Goal: Task Accomplishment & Management: Complete application form

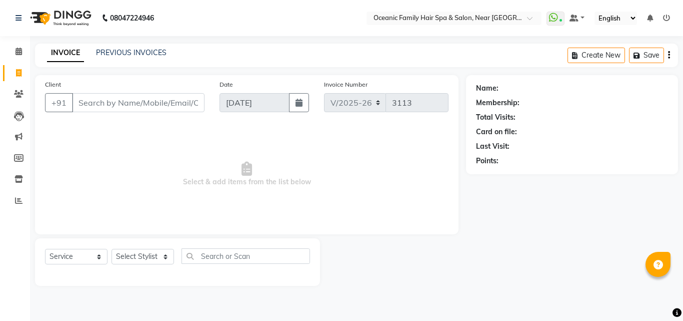
select select "4366"
select select "service"
click at [166, 255] on select "Select Stylist [PERSON_NAME] [PERSON_NAME] [PERSON_NAME] Riyasat [PERSON_NAME] …" at bounding box center [143, 257] width 63 height 16
select select "23947"
click at [112, 249] on select "Select Stylist [PERSON_NAME] [PERSON_NAME] [PERSON_NAME] Riyasat [PERSON_NAME] …" at bounding box center [143, 257] width 63 height 16
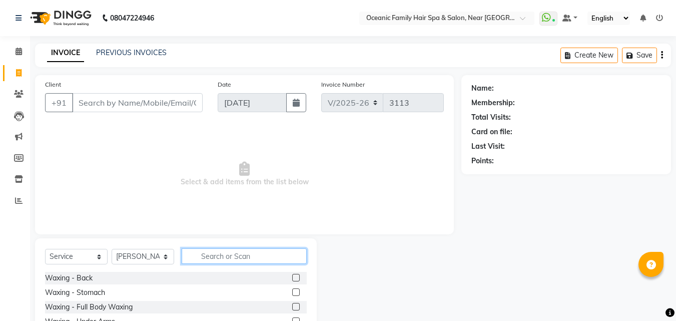
click at [247, 255] on input "text" at bounding box center [244, 256] width 125 height 16
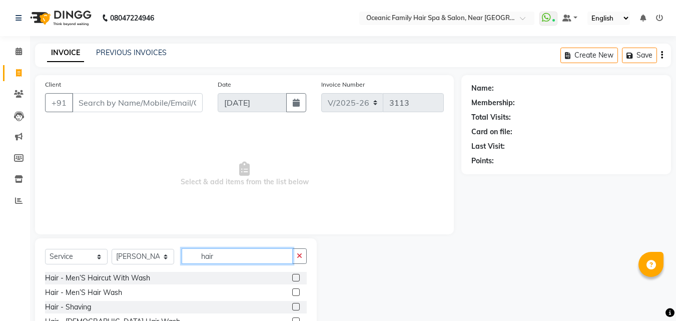
type input "hair"
click at [292, 277] on label at bounding box center [296, 278] width 8 height 8
click at [292, 277] on input "checkbox" at bounding box center [295, 278] width 7 height 7
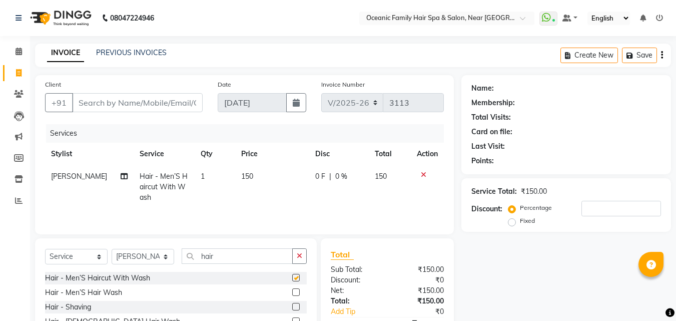
checkbox input "false"
click at [180, 105] on input "Client" at bounding box center [137, 102] width 131 height 19
type input "s"
type input "0"
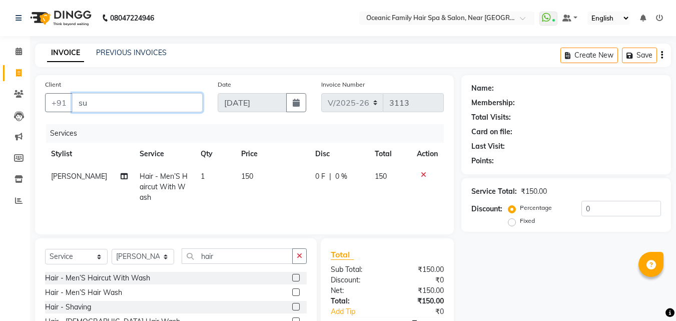
type input "s"
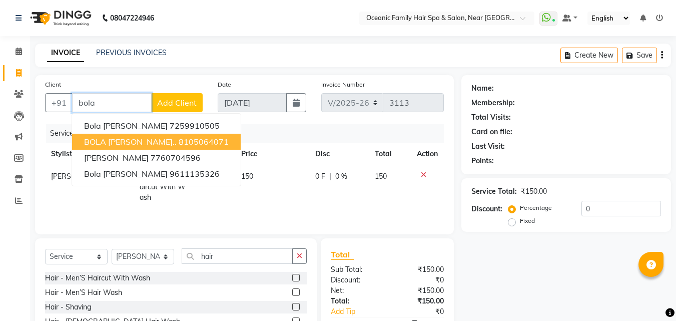
click at [179, 140] on ngb-highlight "8105064071" at bounding box center [204, 142] width 50 height 10
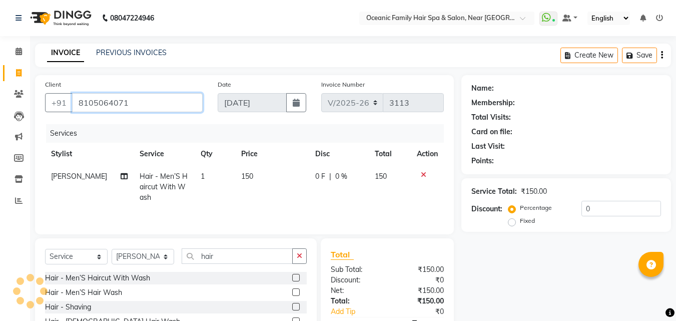
type input "8105064071"
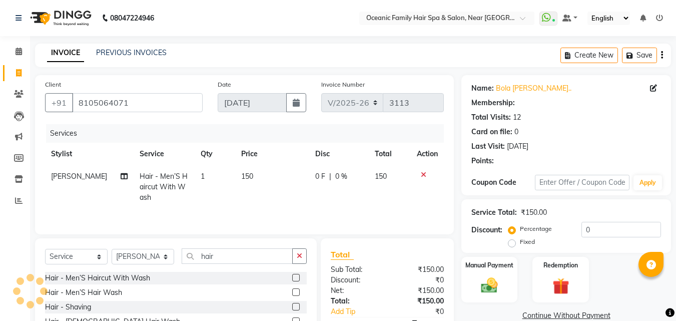
select select "1: Object"
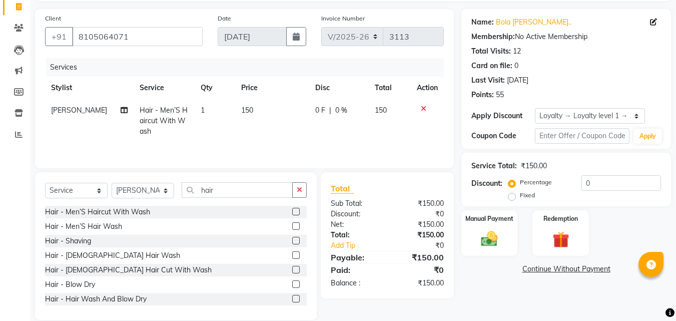
scroll to position [80, 0]
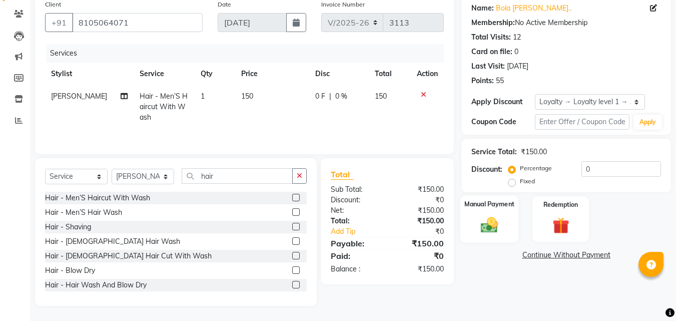
click at [498, 220] on img at bounding box center [489, 225] width 28 height 20
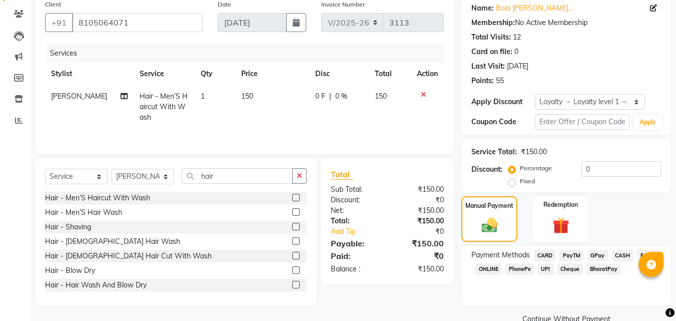
click at [618, 256] on span "CASH" at bounding box center [623, 256] width 22 height 12
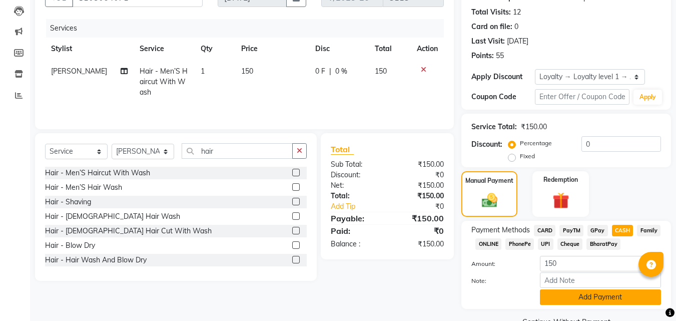
scroll to position [129, 0]
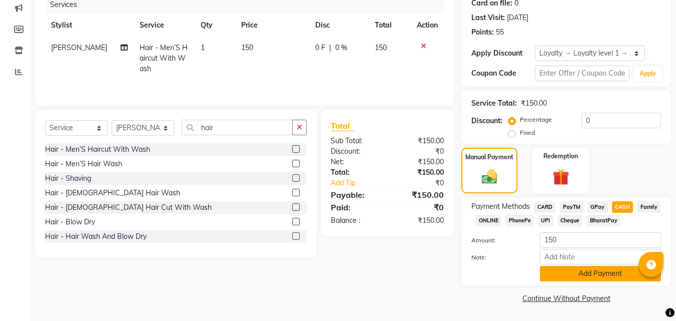
click at [624, 273] on button "Add Payment" at bounding box center [600, 274] width 121 height 16
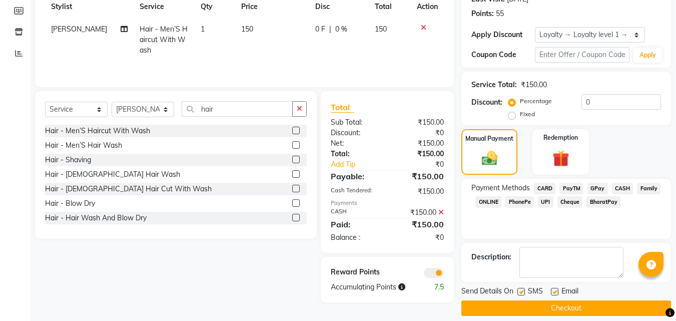
scroll to position [157, 0]
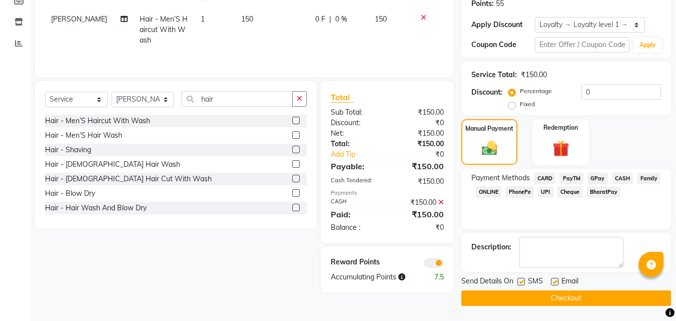
click at [621, 294] on button "Checkout" at bounding box center [566, 298] width 210 height 16
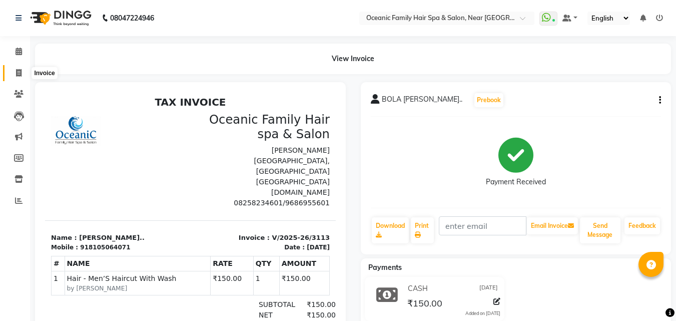
click at [16, 77] on span at bounding box center [19, 74] width 18 height 12
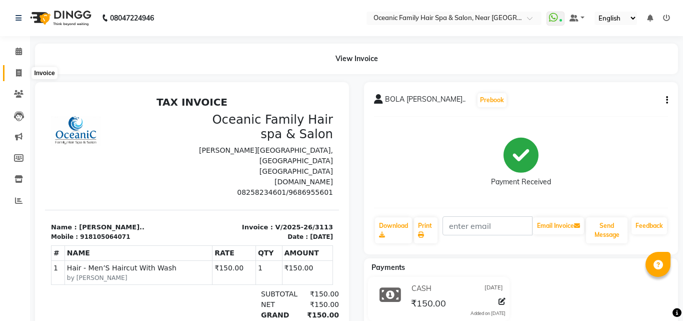
select select "service"
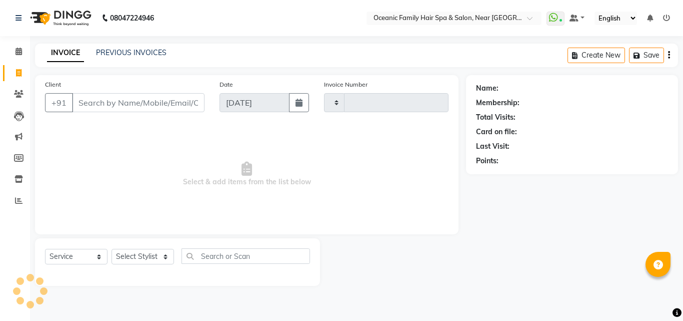
type input "3114"
select select "4366"
click at [16, 52] on span at bounding box center [19, 52] width 18 height 12
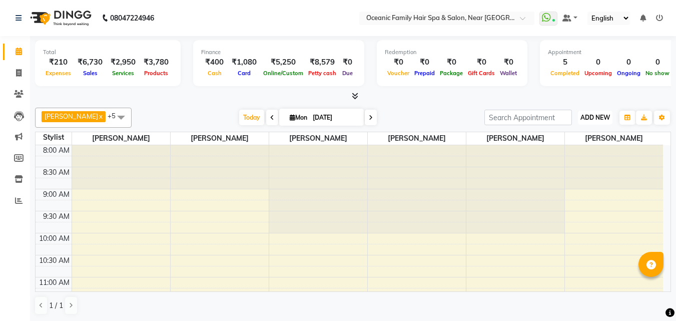
click at [599, 120] on span "ADD NEW" at bounding box center [595, 118] width 30 height 8
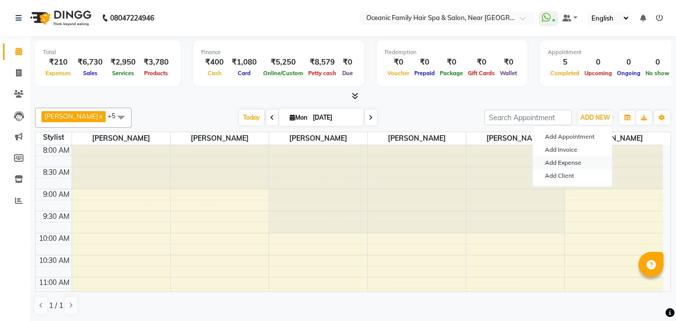
click at [586, 163] on link "Add Expense" at bounding box center [572, 162] width 79 height 13
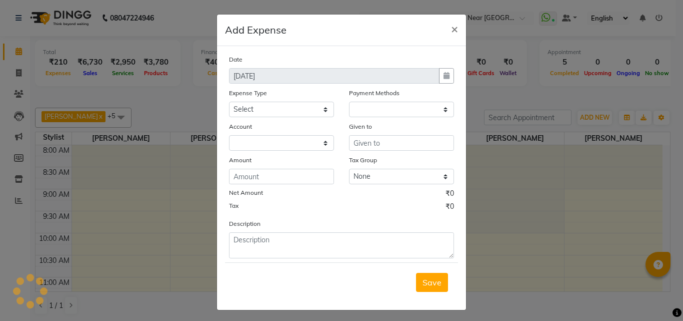
select select "1"
select select "3172"
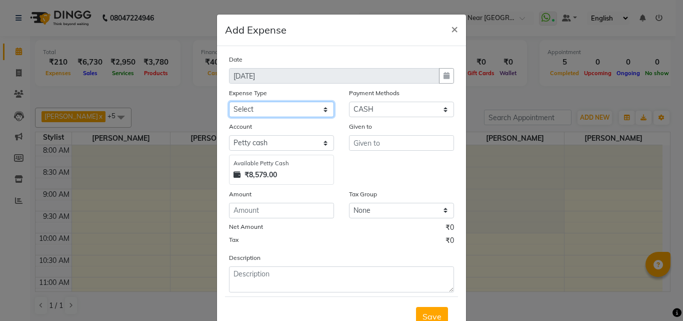
click at [311, 108] on select "Select [PERSON_NAME] [PERSON_NAME] [PERSON_NAME] Bank charges Cash transfer to …" at bounding box center [281, 110] width 105 height 16
click at [229, 102] on select "Select [PERSON_NAME] [PERSON_NAME] [PERSON_NAME] Bank charges Cash transfer to …" at bounding box center [281, 110] width 105 height 16
click at [320, 101] on div "Expense Type" at bounding box center [281, 95] width 105 height 14
click at [327, 112] on select "Select [PERSON_NAME] [PERSON_NAME] [PERSON_NAME] Bank charges Cash transfer to …" at bounding box center [281, 110] width 105 height 16
select select "5541"
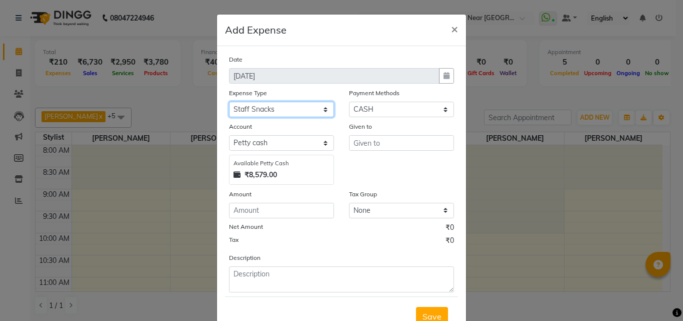
click at [229, 102] on select "Select [PERSON_NAME] [PERSON_NAME] [PERSON_NAME] Bank charges Cash transfer to …" at bounding box center [281, 110] width 105 height 16
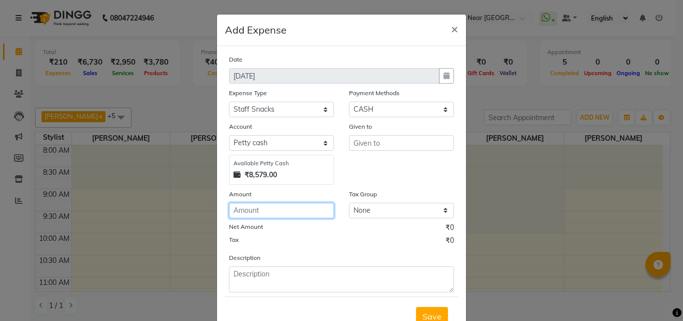
click at [287, 211] on input "number" at bounding box center [281, 211] width 105 height 16
type input "75"
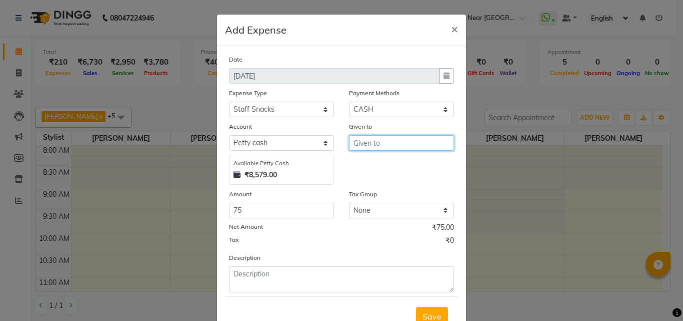
click at [381, 144] on input "text" at bounding box center [401, 143] width 105 height 16
click at [405, 166] on button "Tas miya" at bounding box center [389, 164] width 79 height 16
type input "[PERSON_NAME]"
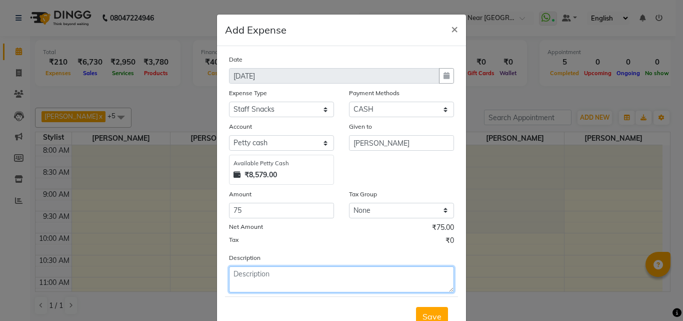
click at [372, 286] on textarea at bounding box center [341, 279] width 225 height 26
type textarea "Tea"
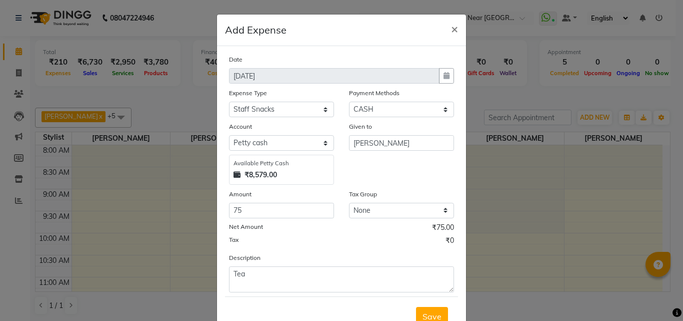
click at [433, 309] on button "Save" at bounding box center [432, 316] width 32 height 19
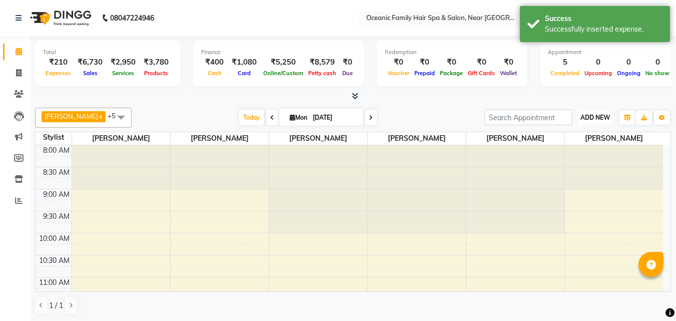
click at [591, 114] on span "ADD NEW" at bounding box center [595, 118] width 30 height 8
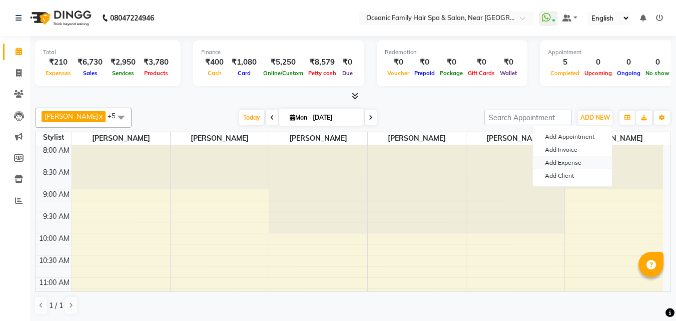
click at [583, 162] on link "Add Expense" at bounding box center [572, 162] width 79 height 13
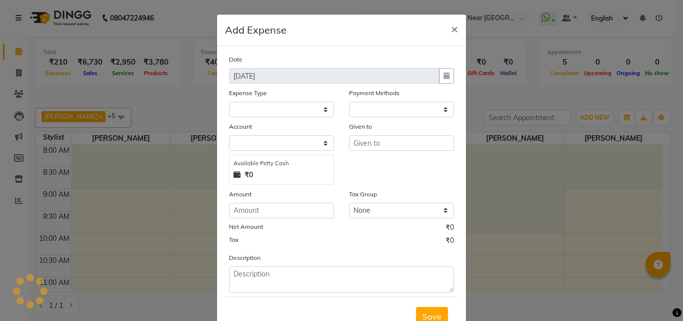
select select "1"
select select "3172"
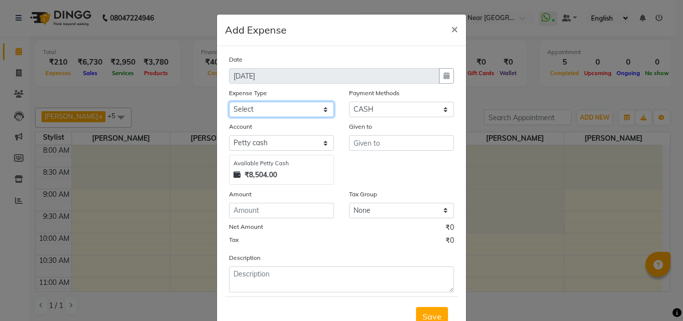
click at [323, 109] on select "Select [PERSON_NAME] [PERSON_NAME] [PERSON_NAME] Bank charges Cash transfer to …" at bounding box center [281, 110] width 105 height 16
select select "17494"
click at [229, 102] on select "Select [PERSON_NAME] [PERSON_NAME] [PERSON_NAME] Bank charges Cash transfer to …" at bounding box center [281, 110] width 105 height 16
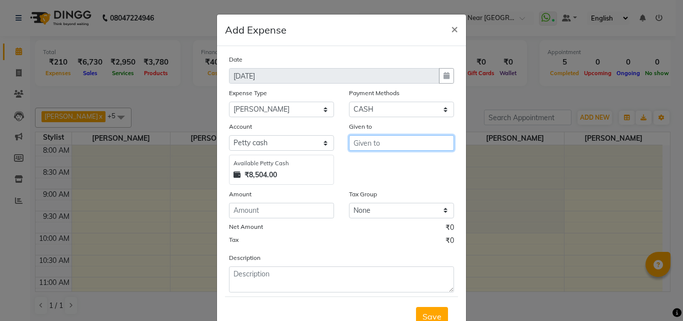
click at [380, 144] on input "text" at bounding box center [401, 143] width 105 height 16
click at [392, 160] on button "Tas miya" at bounding box center [389, 164] width 79 height 16
type input "[PERSON_NAME]"
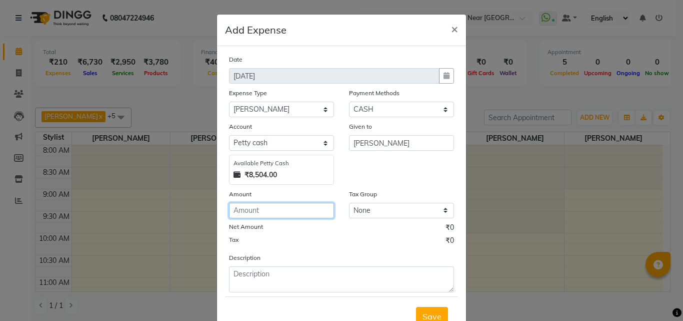
click at [322, 209] on input "number" at bounding box center [281, 211] width 105 height 16
type input "1000"
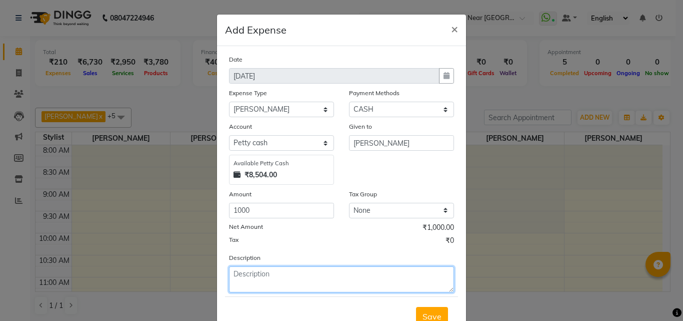
click at [335, 276] on textarea at bounding box center [341, 279] width 225 height 26
type textarea "Salary"
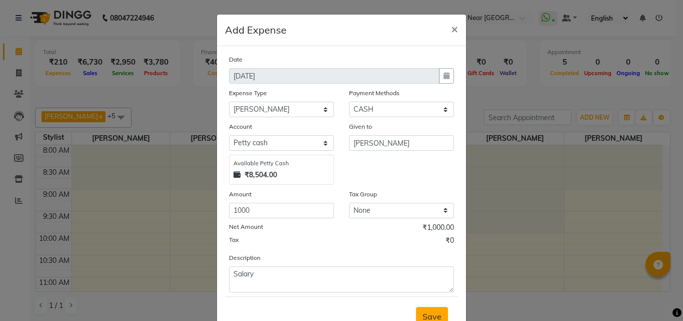
click at [430, 314] on span "Save" at bounding box center [432, 316] width 19 height 10
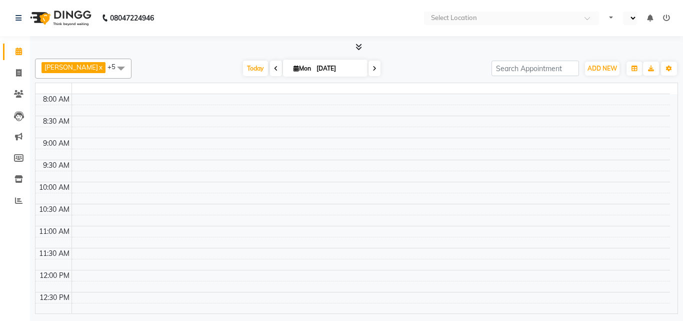
select select "en"
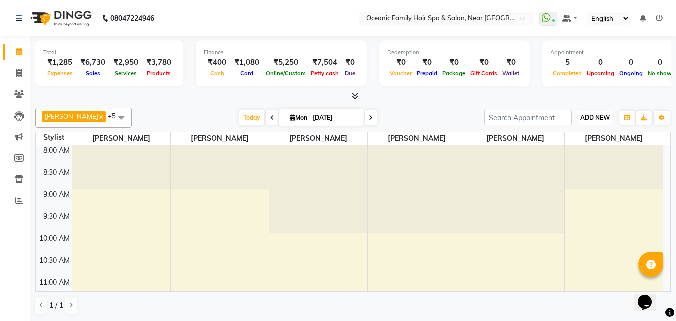
click at [598, 115] on span "ADD NEW" at bounding box center [595, 118] width 30 height 8
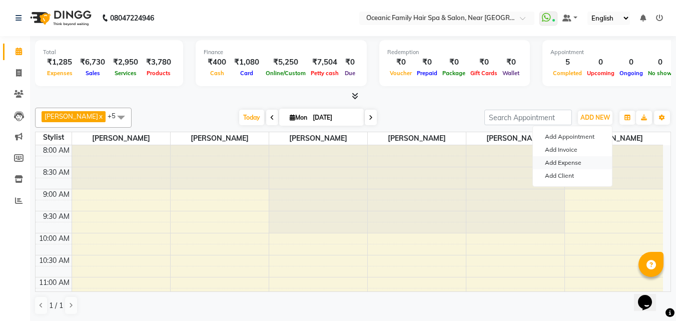
click at [582, 166] on link "Add Expense" at bounding box center [572, 162] width 79 height 13
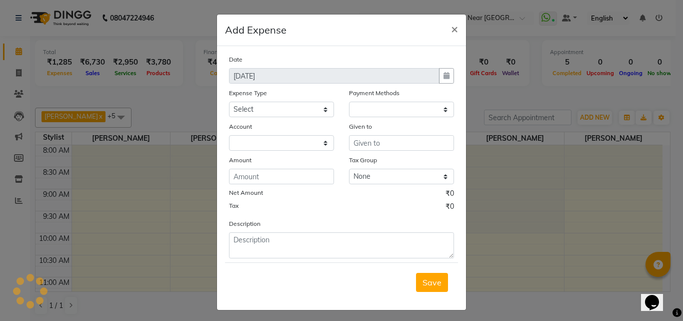
select select "1"
select select "3172"
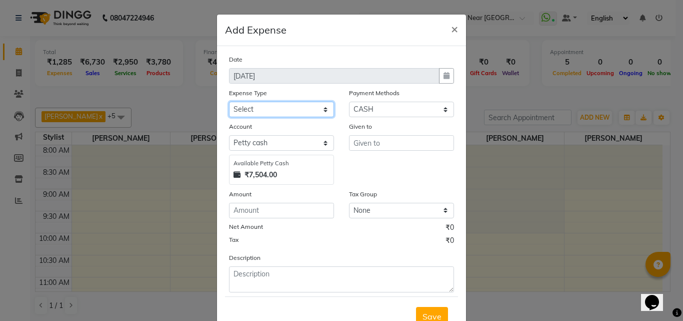
click at [323, 112] on select "Select [PERSON_NAME] [PERSON_NAME] [PERSON_NAME] Bank charges Cash transfer to …" at bounding box center [281, 110] width 105 height 16
select select "5587"
click at [229, 102] on select "Select [PERSON_NAME] [PERSON_NAME] [PERSON_NAME] Bank charges Cash transfer to …" at bounding box center [281, 110] width 105 height 16
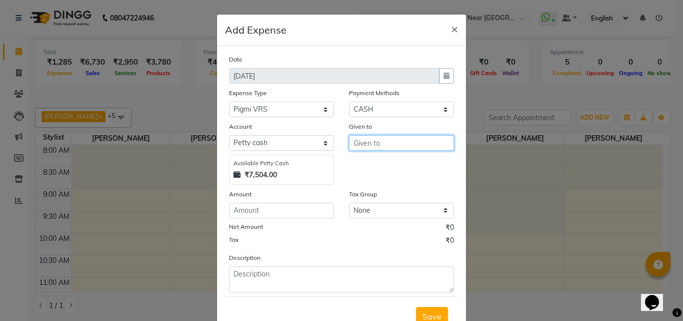
click at [400, 144] on input "text" at bounding box center [401, 143] width 105 height 16
click at [396, 165] on button "Tas miya" at bounding box center [389, 164] width 79 height 16
type input "[PERSON_NAME]"
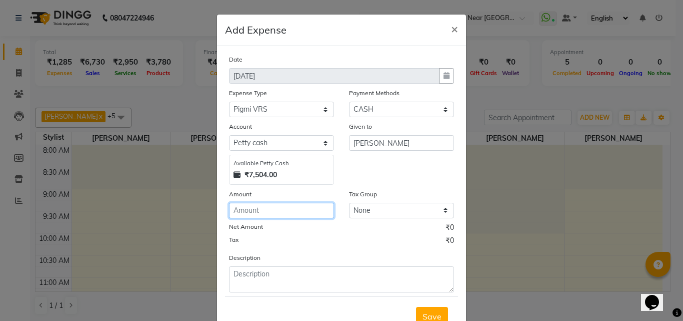
click at [307, 214] on input "number" at bounding box center [281, 211] width 105 height 16
type input "2000"
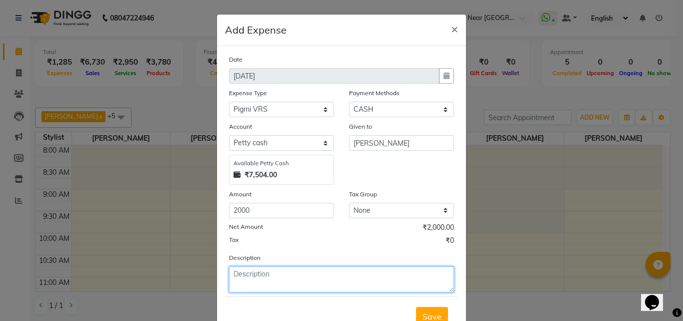
click at [299, 283] on textarea at bounding box center [341, 279] width 225 height 26
type textarea "p"
type textarea "Pigmy"
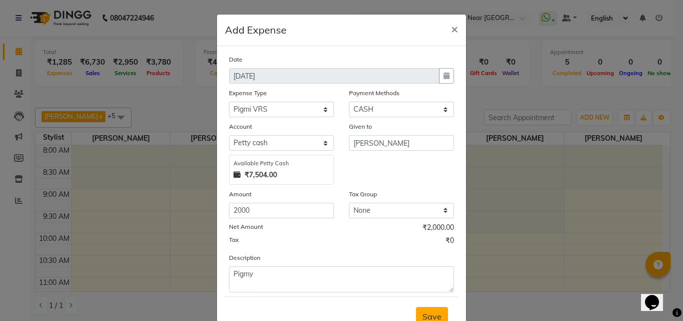
click at [425, 311] on span "Save" at bounding box center [432, 316] width 19 height 10
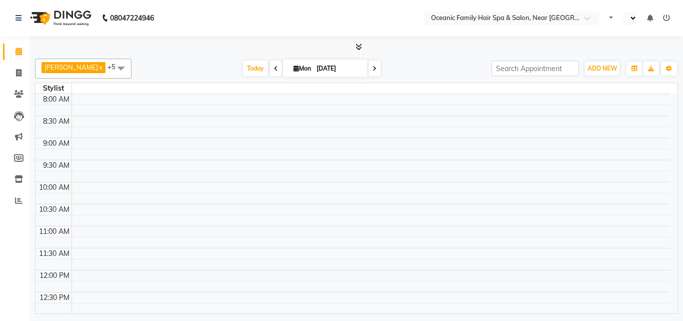
select select "en"
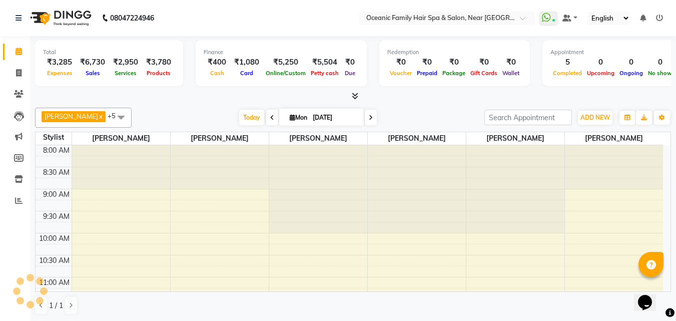
scroll to position [397, 0]
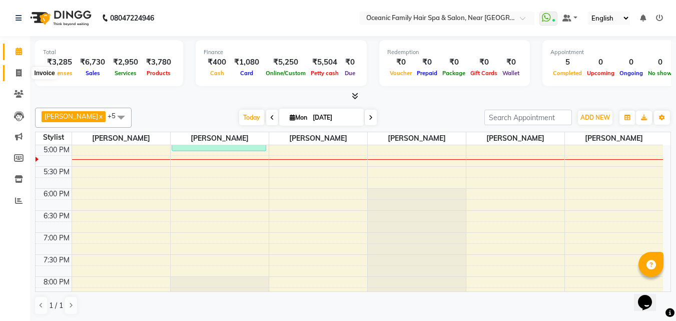
click at [21, 69] on icon at bounding box center [19, 73] width 6 height 8
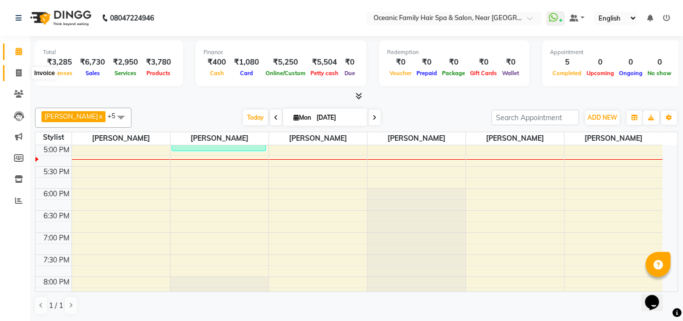
select select "service"
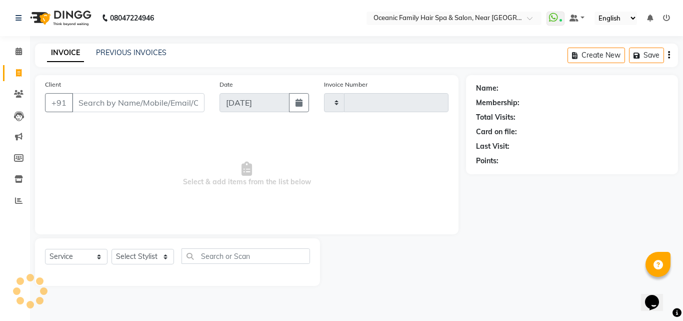
type input "3114"
select select "4366"
click at [167, 255] on select "Select Stylist" at bounding box center [143, 257] width 63 height 16
click at [167, 256] on select "Select Stylist [PERSON_NAME] [PERSON_NAME] [PERSON_NAME] Riyasat [PERSON_NAME] …" at bounding box center [143, 257] width 63 height 16
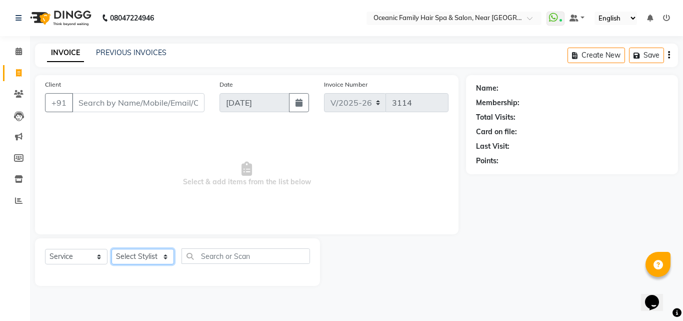
select select "23957"
click at [112, 249] on select "Select Stylist [PERSON_NAME] [PERSON_NAME] [PERSON_NAME] Riyasat [PERSON_NAME] …" at bounding box center [143, 257] width 63 height 16
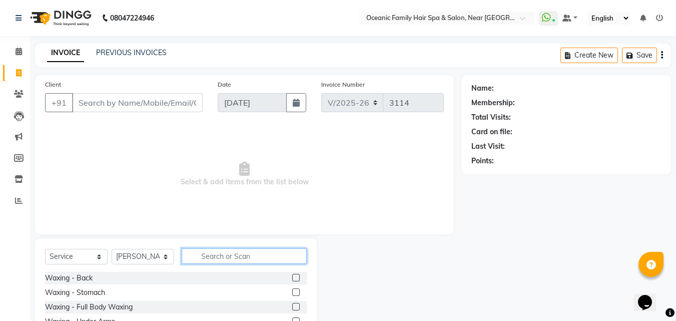
click at [206, 254] on input "text" at bounding box center [244, 256] width 125 height 16
type input "thr"
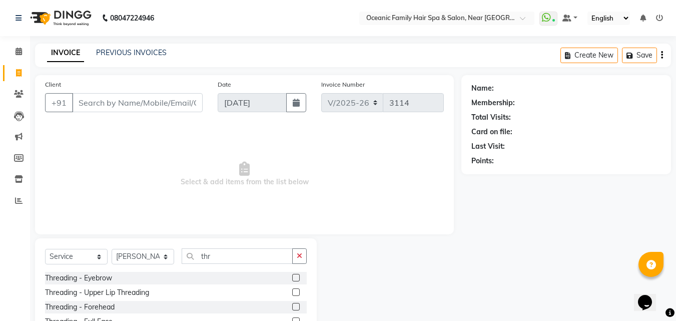
click at [295, 277] on label at bounding box center [296, 278] width 8 height 8
click at [295, 277] on input "checkbox" at bounding box center [295, 278] width 7 height 7
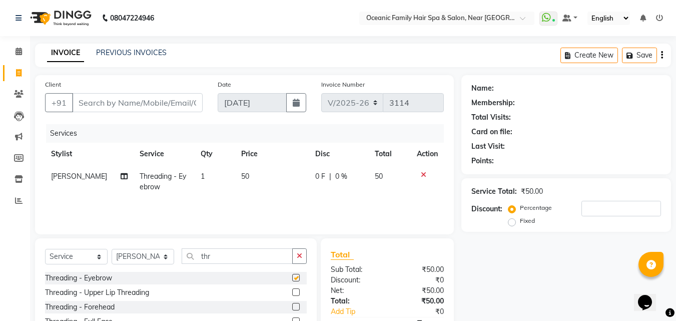
checkbox input "false"
click at [298, 293] on label at bounding box center [296, 292] width 8 height 8
click at [298, 293] on input "checkbox" at bounding box center [295, 292] width 7 height 7
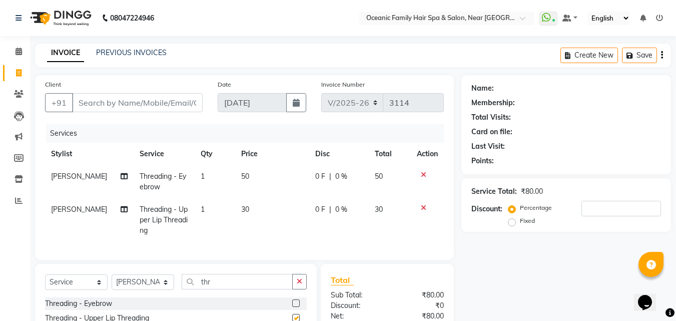
checkbox input "false"
click at [146, 103] on input "Client" at bounding box center [137, 102] width 131 height 19
click at [118, 105] on input "Client" at bounding box center [137, 102] width 131 height 19
click at [98, 103] on input "Client" at bounding box center [137, 102] width 131 height 19
type input "9"
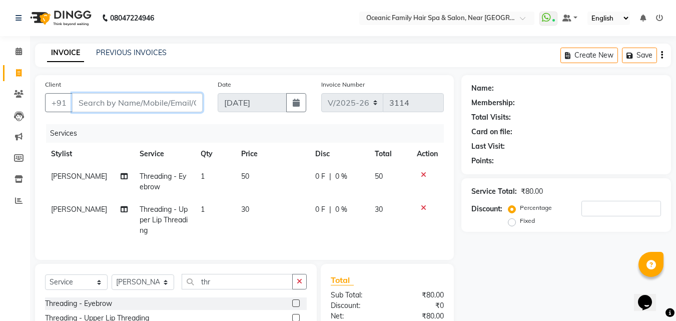
type input "0"
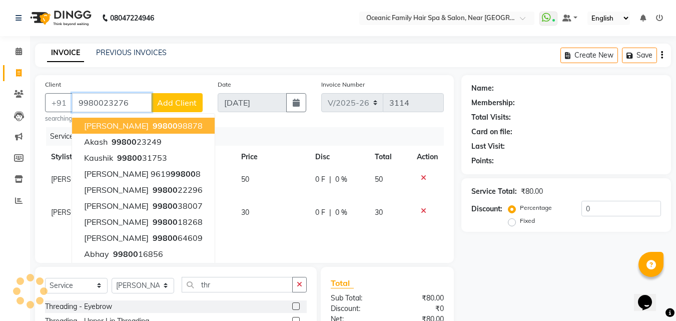
type input "9980023276"
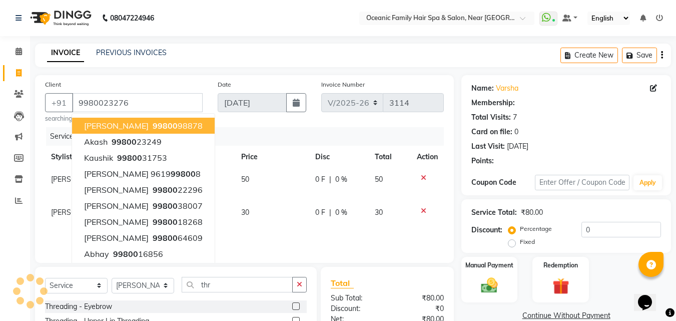
select select "1: Object"
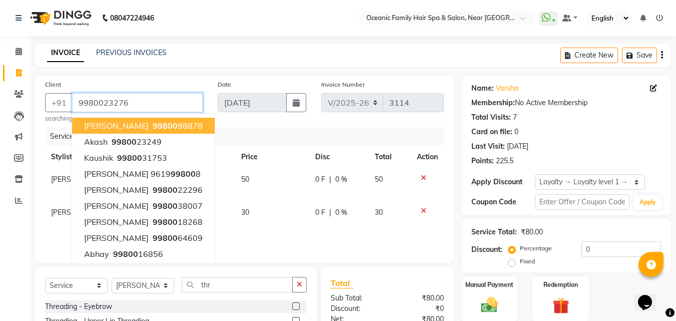
click at [136, 99] on input "9980023276" at bounding box center [137, 102] width 131 height 19
click at [363, 56] on div "INVOICE PREVIOUS INVOICES Create New Save" at bounding box center [353, 56] width 636 height 24
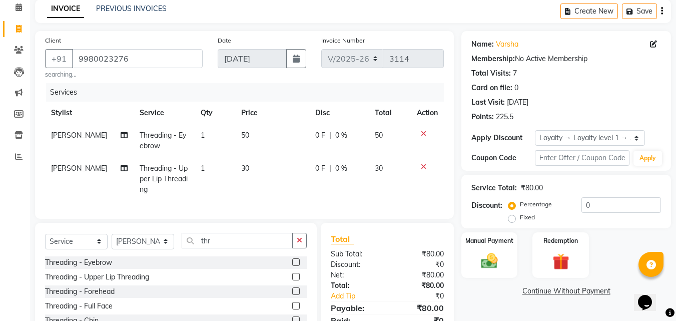
scroll to position [95, 0]
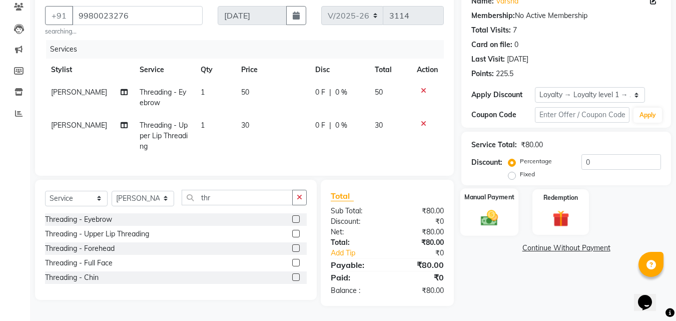
click at [499, 196] on div "Manual Payment" at bounding box center [489, 212] width 59 height 48
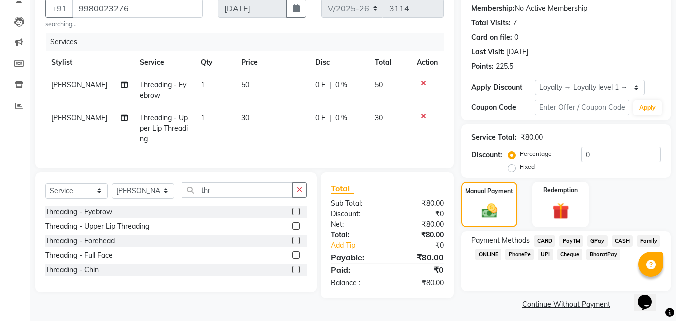
click at [624, 240] on span "CASH" at bounding box center [623, 241] width 22 height 12
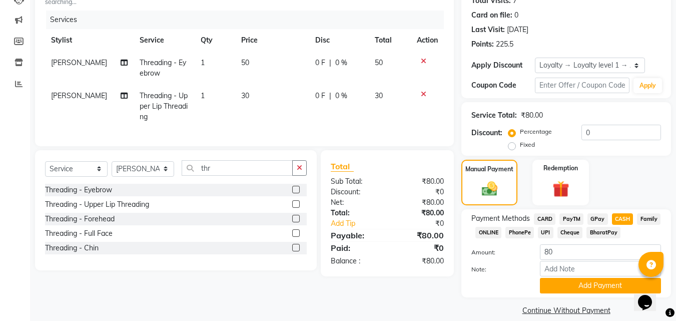
scroll to position [129, 0]
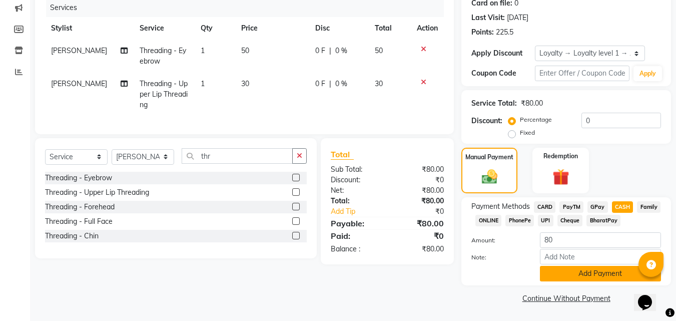
click at [610, 270] on button "Add Payment" at bounding box center [600, 274] width 121 height 16
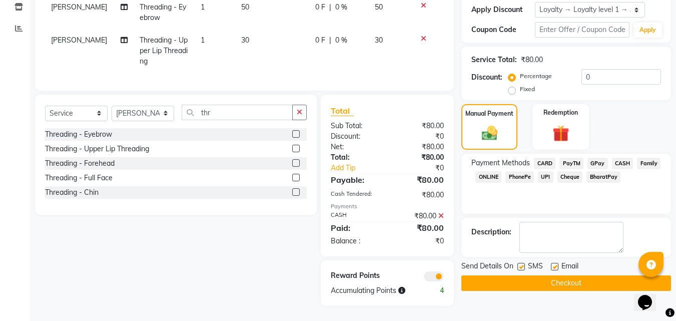
scroll to position [180, 0]
click at [609, 276] on button "Checkout" at bounding box center [566, 283] width 210 height 16
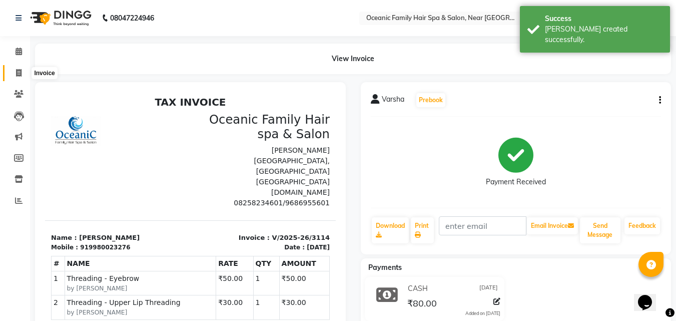
click at [20, 74] on icon at bounding box center [19, 73] width 6 height 8
select select "service"
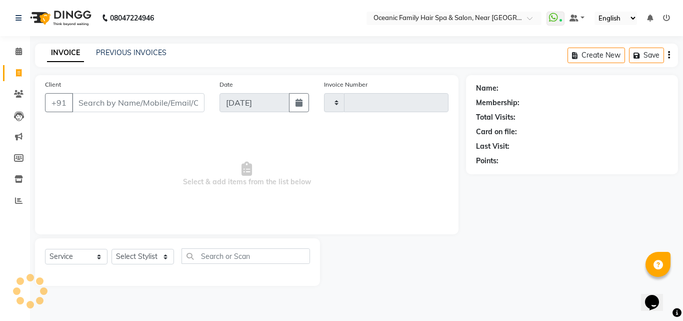
type input "3115"
select select "4366"
click at [167, 260] on select "Select Stylist [PERSON_NAME] [PERSON_NAME] [PERSON_NAME] Riyasat [PERSON_NAME] …" at bounding box center [143, 257] width 63 height 16
select select "23960"
click at [112, 249] on select "Select Stylist [PERSON_NAME] [PERSON_NAME] [PERSON_NAME] Riyasat [PERSON_NAME] …" at bounding box center [143, 257] width 63 height 16
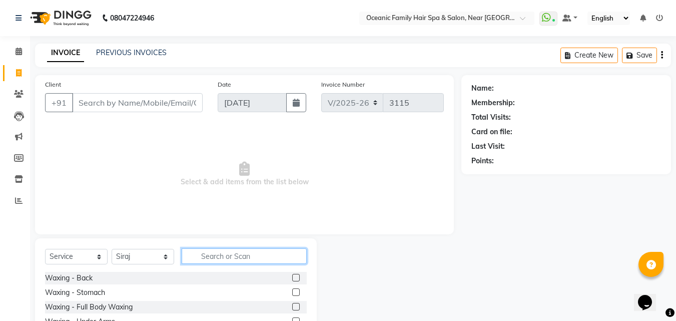
click at [204, 259] on input "text" at bounding box center [244, 256] width 125 height 16
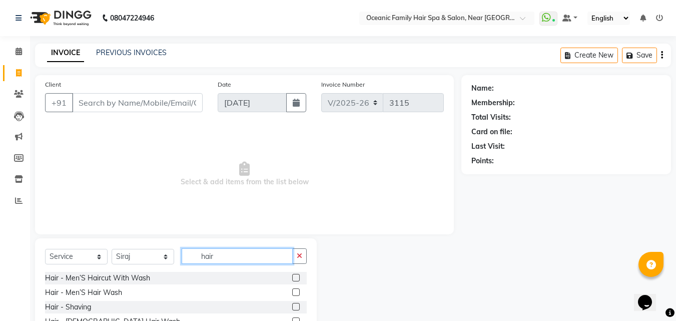
type input "hair"
click at [292, 275] on label at bounding box center [296, 278] width 8 height 8
click at [292, 275] on input "checkbox" at bounding box center [295, 278] width 7 height 7
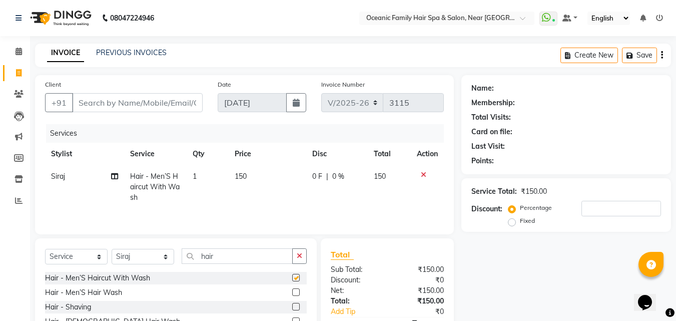
checkbox input "false"
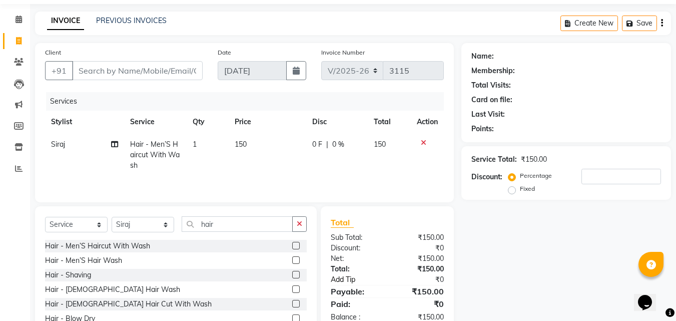
scroll to position [50, 0]
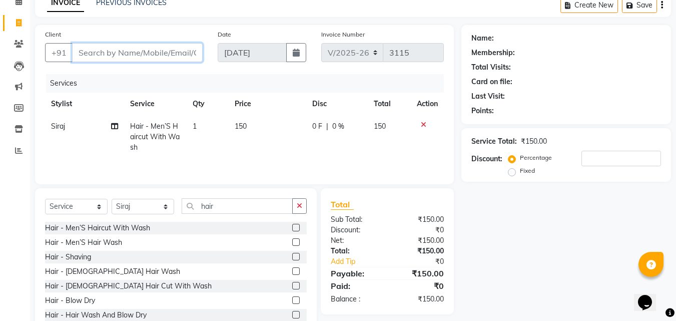
click at [95, 60] on input "Client" at bounding box center [137, 52] width 131 height 19
click at [108, 56] on input "Client" at bounding box center [137, 52] width 131 height 19
type input "8"
type input "0"
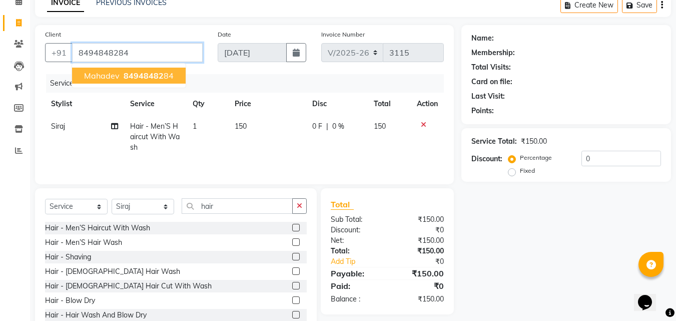
type input "8494848284"
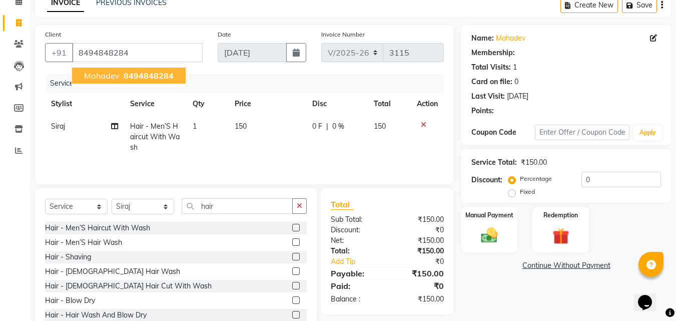
select select "1: Object"
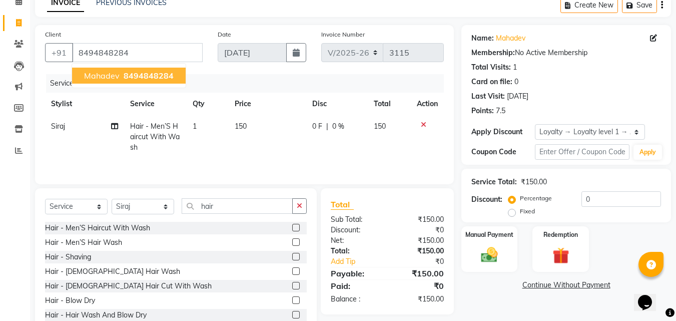
click at [152, 74] on span "8494848284" at bounding box center [149, 76] width 50 height 10
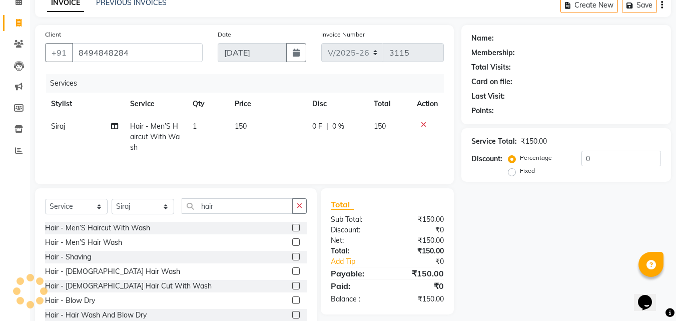
select select "1: Object"
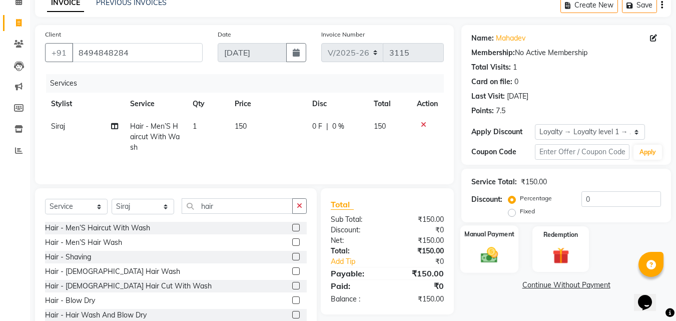
click at [500, 261] on img at bounding box center [489, 255] width 28 height 20
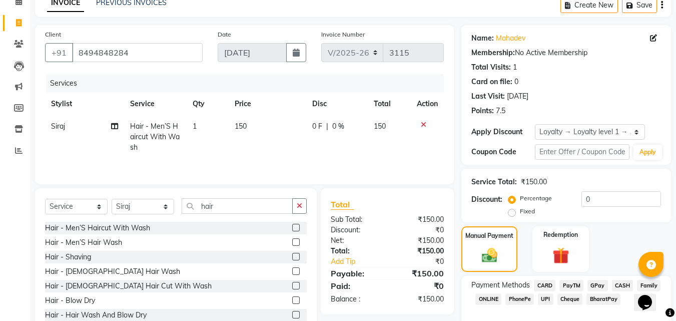
click at [575, 286] on span "PayTM" at bounding box center [571, 286] width 24 height 12
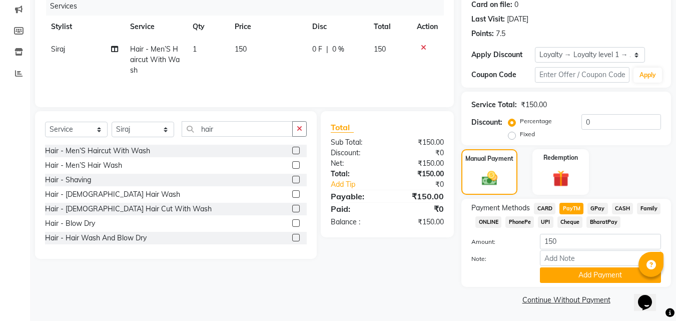
scroll to position [129, 0]
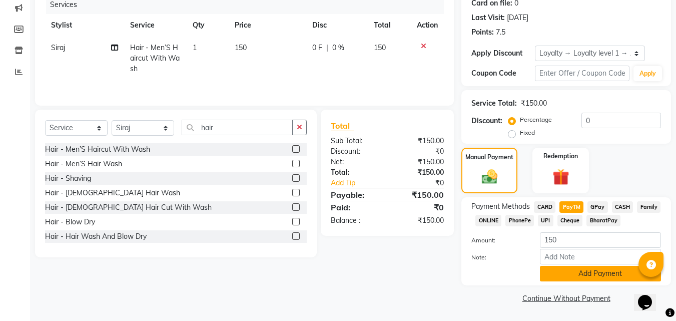
click at [588, 268] on button "Add Payment" at bounding box center [600, 274] width 121 height 16
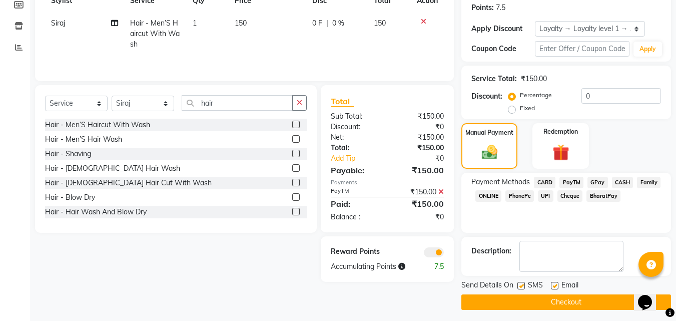
scroll to position [157, 0]
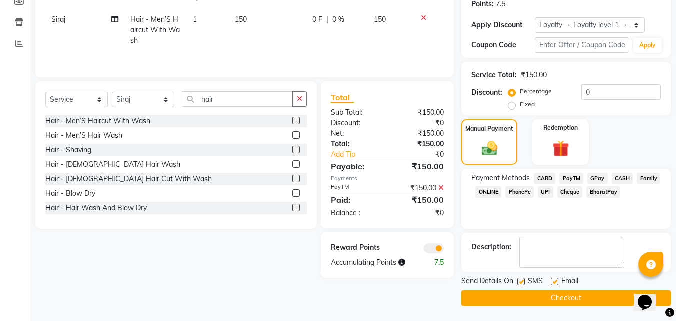
click at [602, 294] on button "Checkout" at bounding box center [566, 298] width 210 height 16
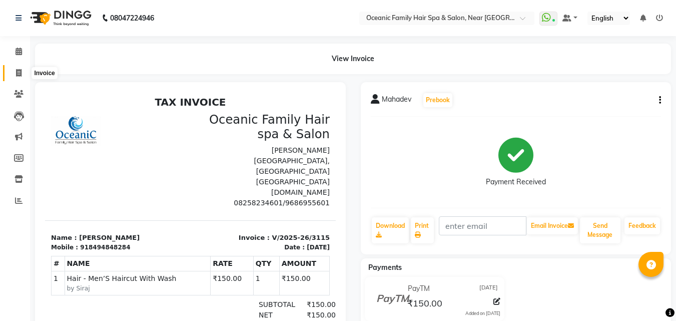
click at [19, 71] on icon at bounding box center [19, 73] width 6 height 8
select select "service"
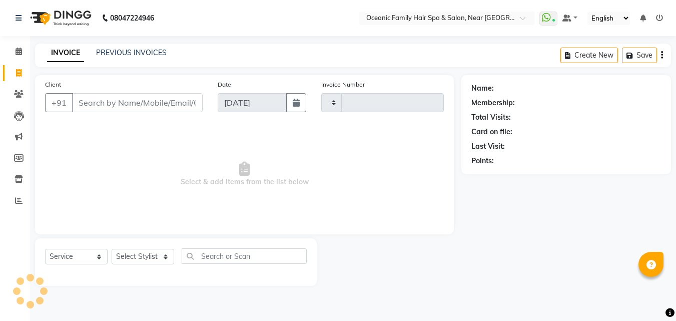
type input "3116"
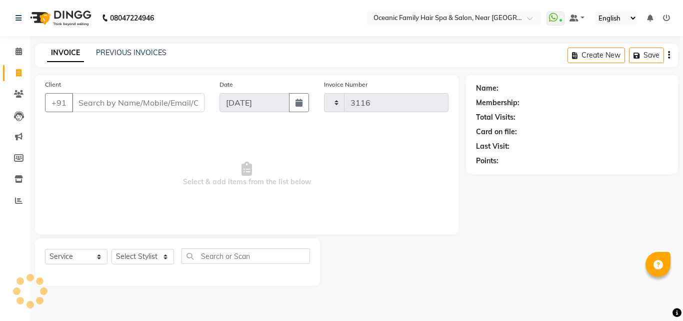
select select "4366"
click at [168, 258] on select "Select Stylist" at bounding box center [143, 257] width 63 height 16
select select "89184"
click at [112, 249] on select "Select Stylist [PERSON_NAME] [PERSON_NAME] [PERSON_NAME] Riyasat [PERSON_NAME] …" at bounding box center [143, 257] width 63 height 16
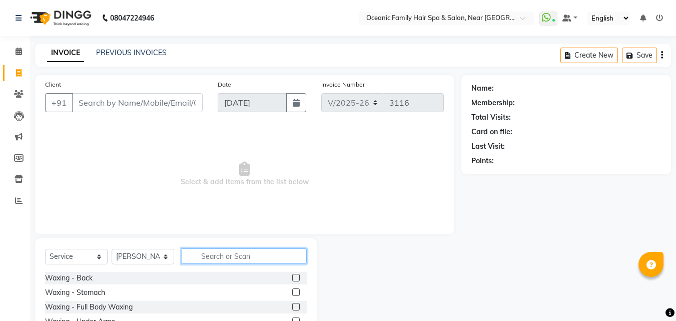
click at [210, 259] on input "text" at bounding box center [244, 256] width 125 height 16
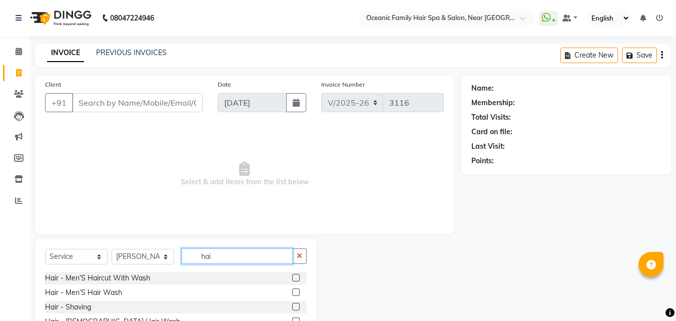
type input "hai"
click at [292, 305] on label at bounding box center [296, 307] width 8 height 8
click at [292, 305] on input "checkbox" at bounding box center [295, 307] width 7 height 7
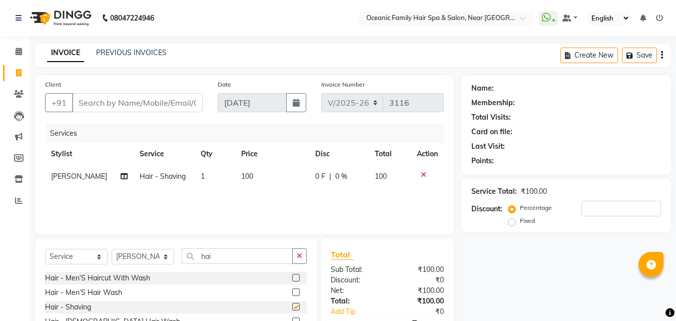
checkbox input "false"
click at [167, 101] on input "Client" at bounding box center [137, 102] width 131 height 19
click at [164, 110] on input "Client" at bounding box center [137, 102] width 131 height 19
click at [107, 101] on input "Client" at bounding box center [137, 102] width 131 height 19
type input "a"
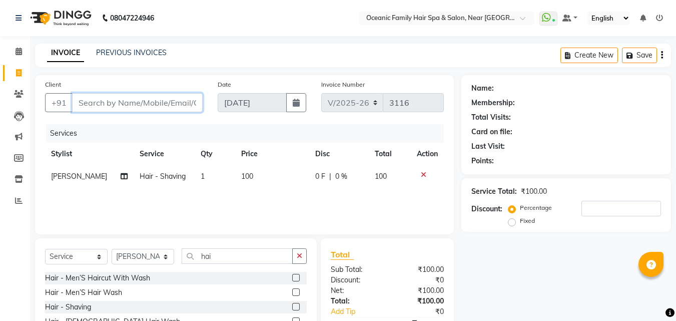
type input "0"
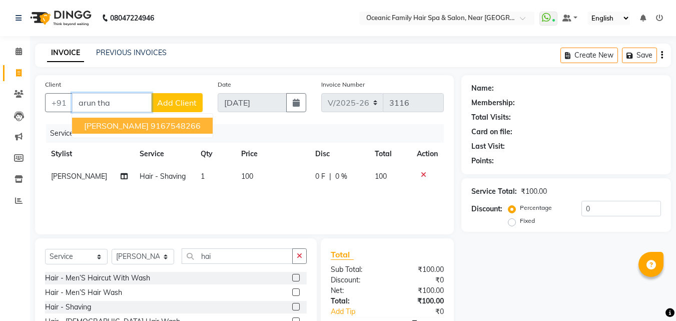
click at [132, 125] on button "Arun Thakur 9167548266" at bounding box center [142, 126] width 141 height 16
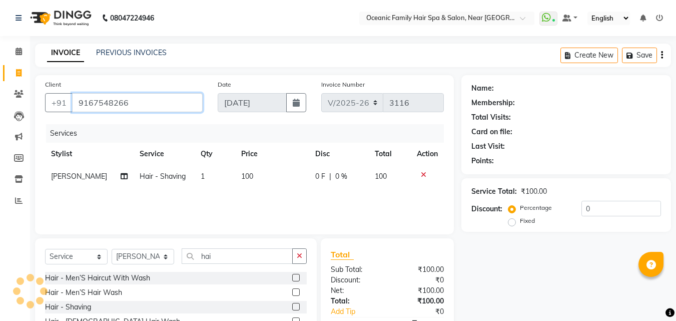
type input "9167548266"
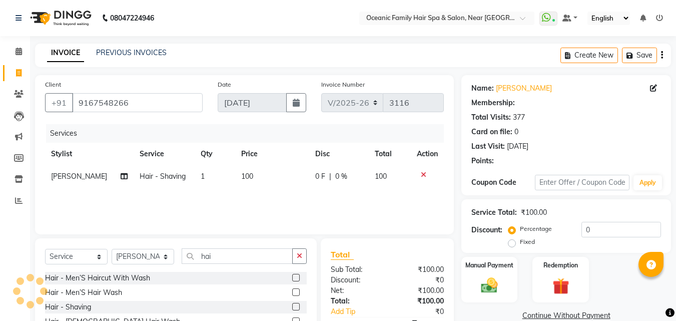
select select "1: Object"
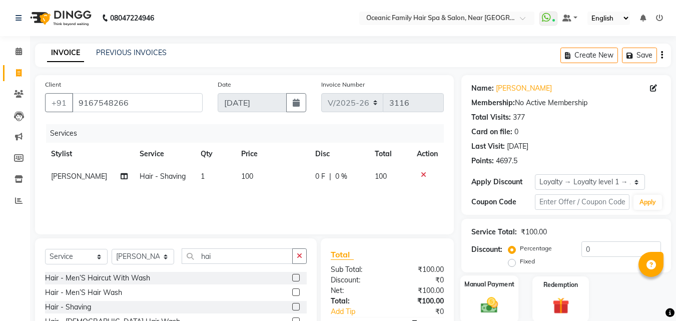
click at [498, 301] on img at bounding box center [489, 305] width 28 height 20
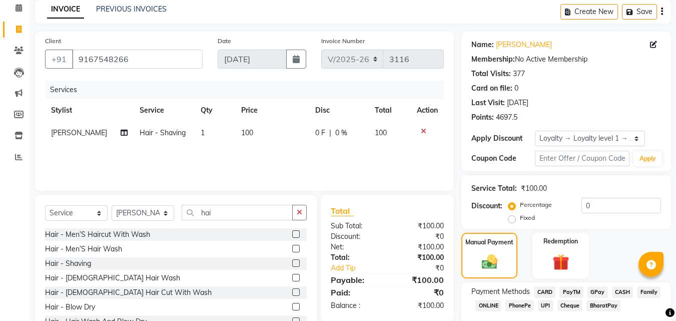
scroll to position [100, 0]
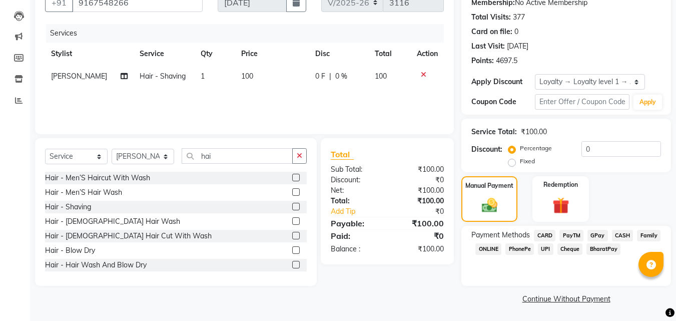
click at [617, 234] on span "CASH" at bounding box center [623, 236] width 22 height 12
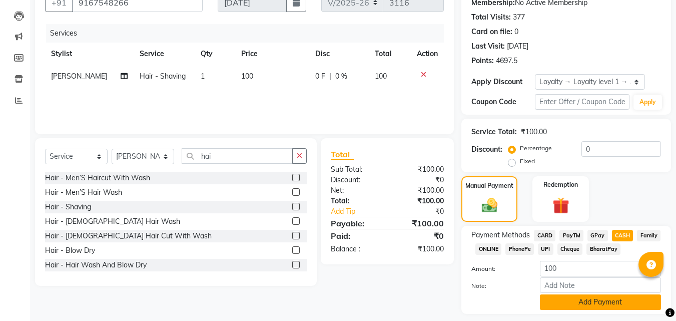
click at [617, 305] on button "Add Payment" at bounding box center [600, 302] width 121 height 16
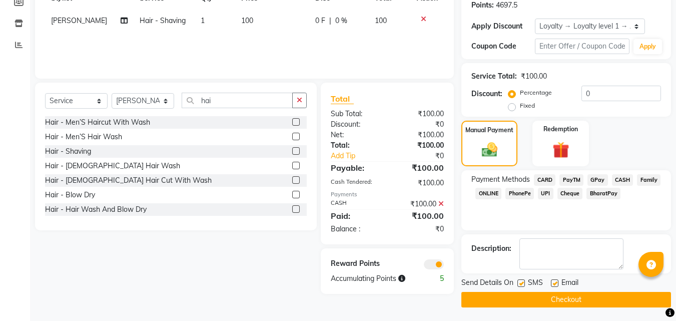
scroll to position [157, 0]
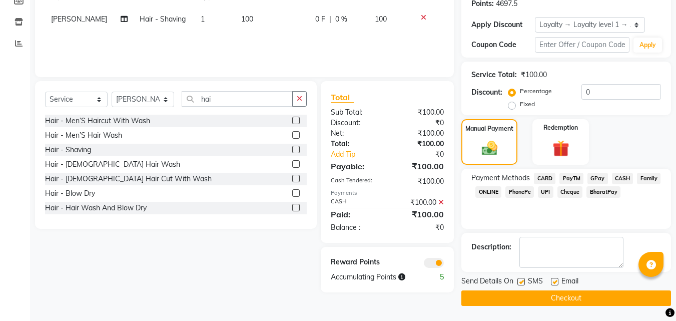
click at [608, 287] on div "Send Details On SMS Email" at bounding box center [566, 282] width 210 height 13
click at [606, 295] on button "Checkout" at bounding box center [566, 298] width 210 height 16
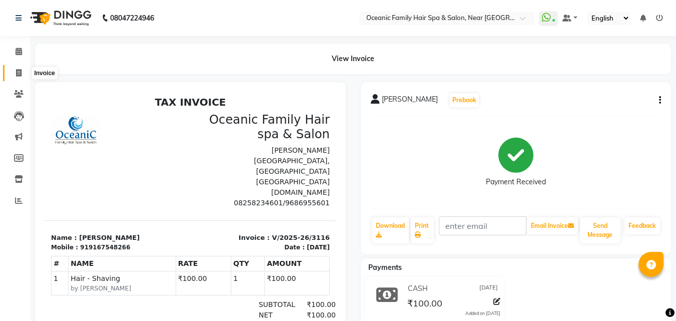
click at [18, 72] on icon at bounding box center [19, 73] width 6 height 8
select select "service"
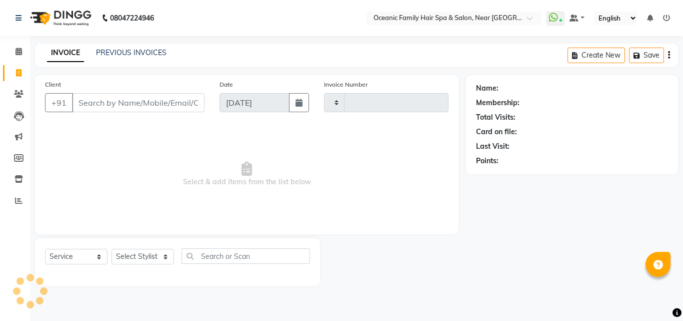
type input "3117"
select select "4366"
drag, startPoint x: 18, startPoint y: 72, endPoint x: 475, endPoint y: 248, distance: 489.6
click at [475, 248] on div "Name: Membership: Total Visits: Card on file: Last Visit: Points:" at bounding box center [576, 180] width 220 height 211
